Goal: Transaction & Acquisition: Book appointment/travel/reservation

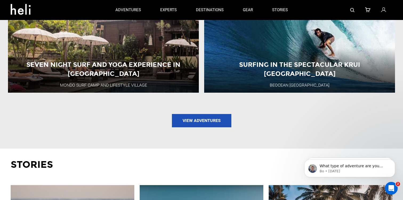
scroll to position [547, 0]
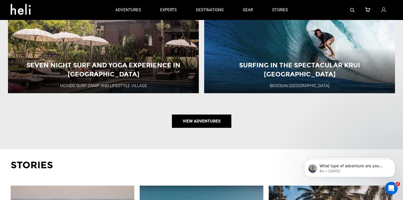
click at [209, 115] on link "View Adventures" at bounding box center [201, 121] width 59 height 13
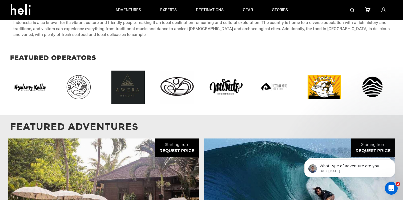
scroll to position [389, 0]
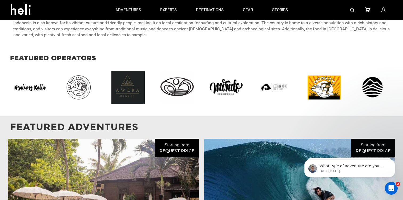
type input "Surf"
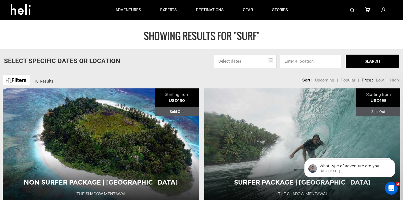
click at [17, 82] on link "Filters" at bounding box center [16, 80] width 27 height 11
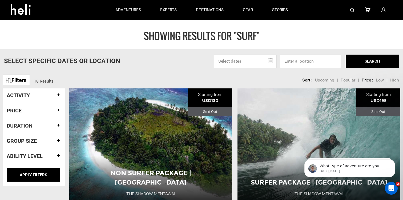
click at [107, 79] on div "Filters 18 Results sortby Sort Upcoming Popular Price: Low to High Price : High…" at bounding box center [201, 77] width 403 height 11
click at [297, 64] on input at bounding box center [310, 61] width 61 height 13
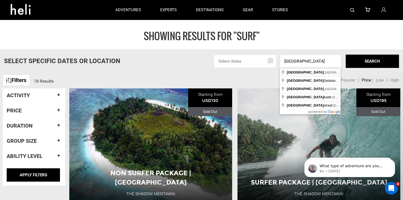
type input "[GEOGRAPHIC_DATA], [GEOGRAPHIC_DATA]"
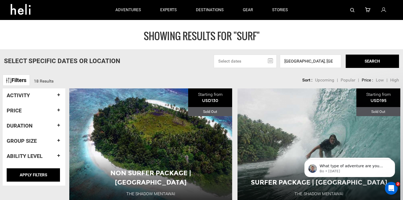
click at [373, 61] on button "SEARCH" at bounding box center [372, 61] width 53 height 13
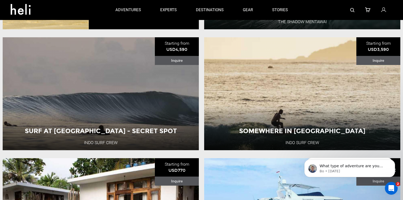
scroll to position [1018, 0]
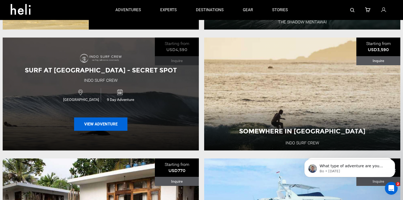
click at [103, 126] on button "View Adventure" at bounding box center [100, 124] width 53 height 13
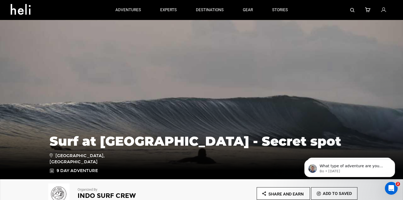
type input "Surf"
